Goal: Information Seeking & Learning: Learn about a topic

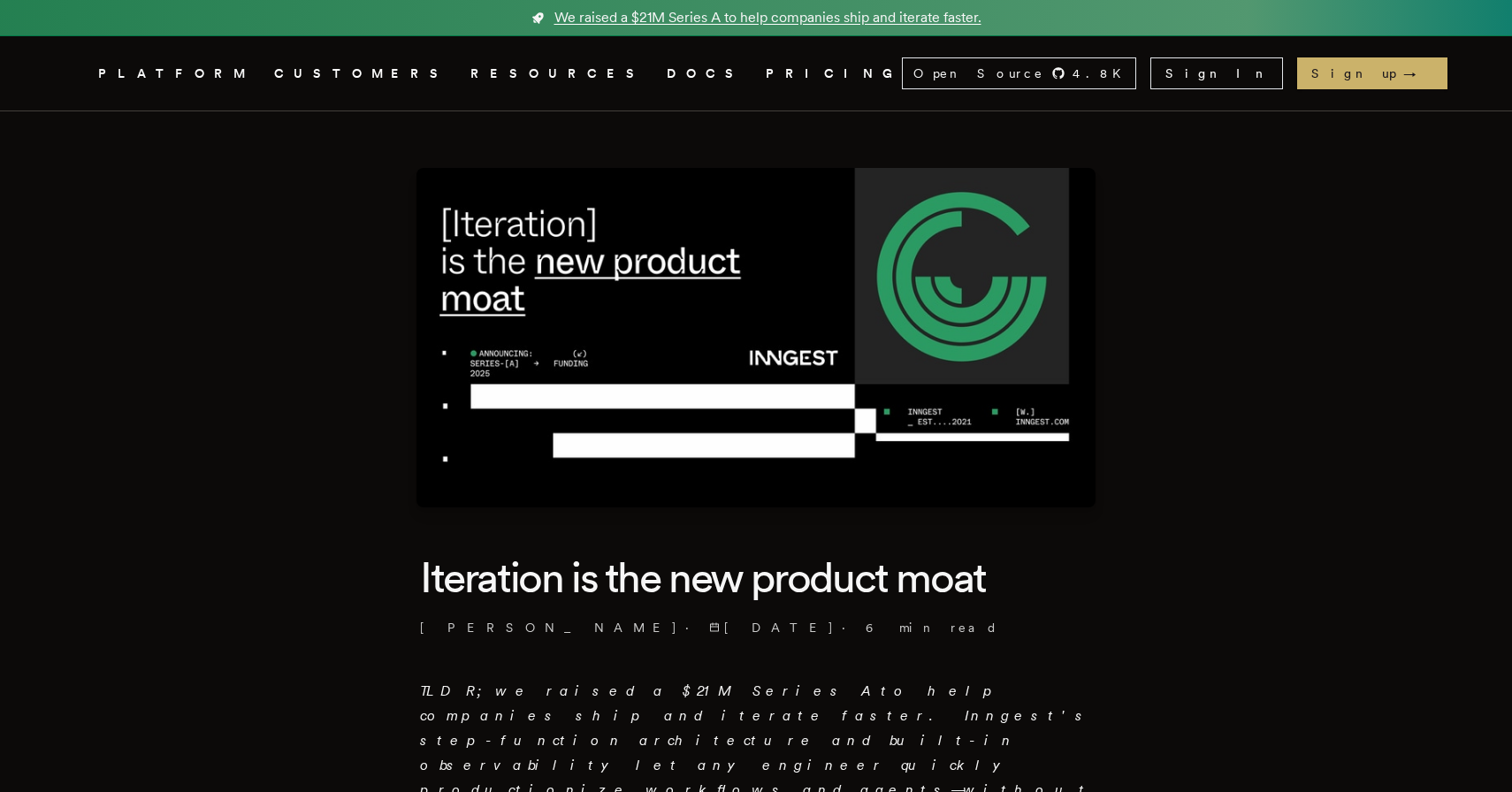
click at [761, 24] on span "We raised a $21M Series A to help companies ship and iterate faster." at bounding box center [768, 18] width 427 height 21
click at [740, 18] on span "We raised a $21M Series A to help companies ship and iterate faster." at bounding box center [768, 18] width 427 height 21
